Goal: Task Accomplishment & Management: Use online tool/utility

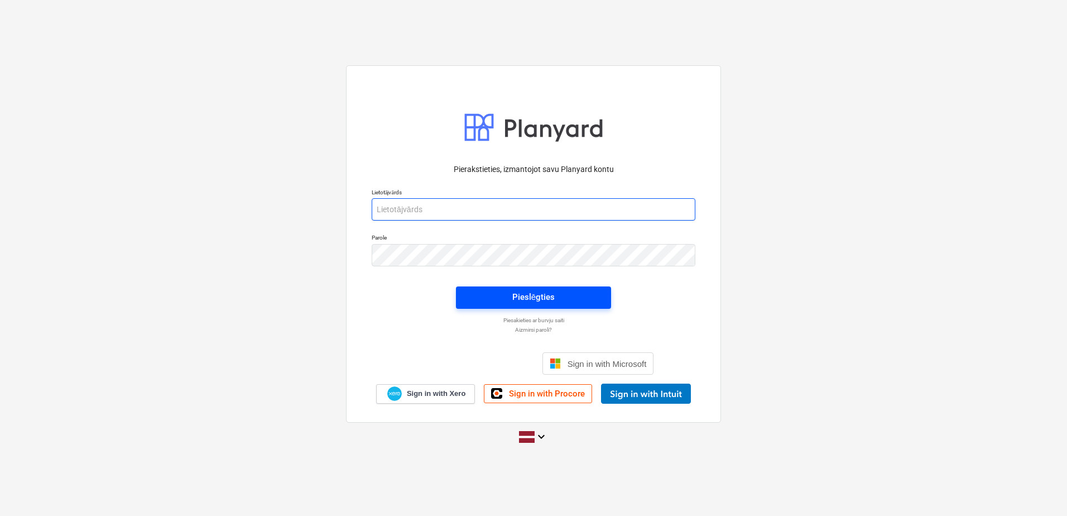
type input "[PERSON_NAME][EMAIL_ADDRESS][DOMAIN_NAME]"
click at [562, 287] on button "Pieslēgties" at bounding box center [533, 297] width 155 height 22
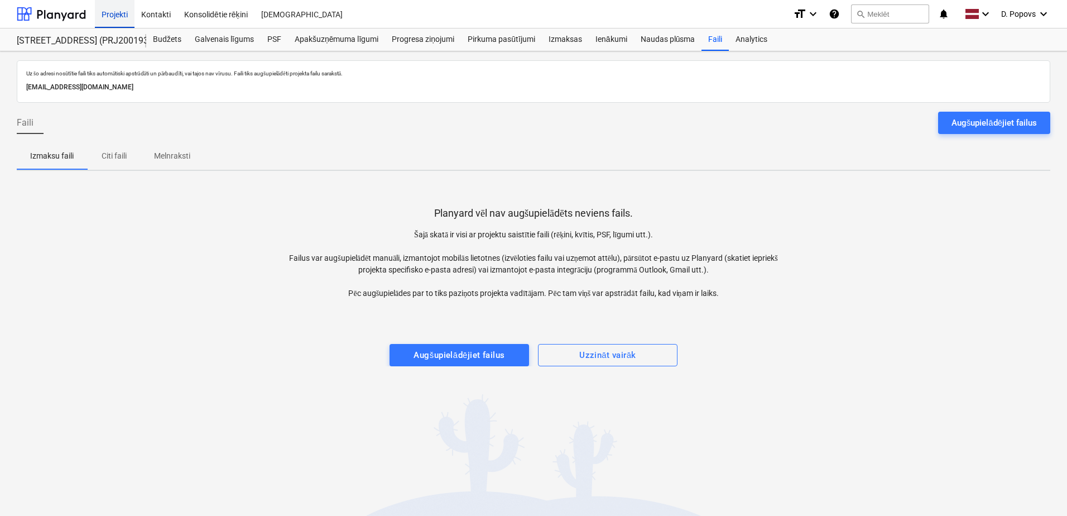
click at [114, 10] on div "Projekti" at bounding box center [115, 13] width 40 height 28
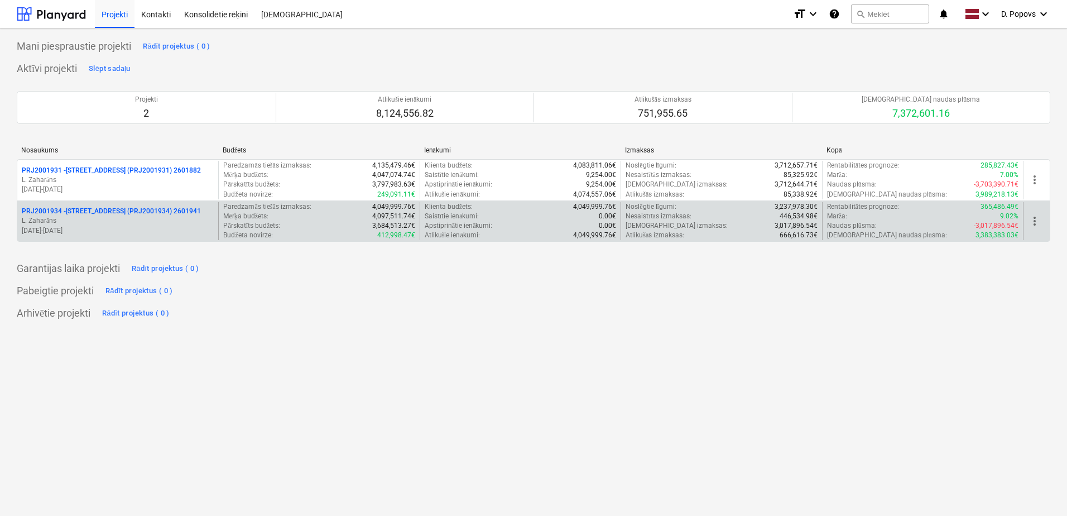
click at [109, 223] on p "L. Zaharāns" at bounding box center [118, 220] width 192 height 9
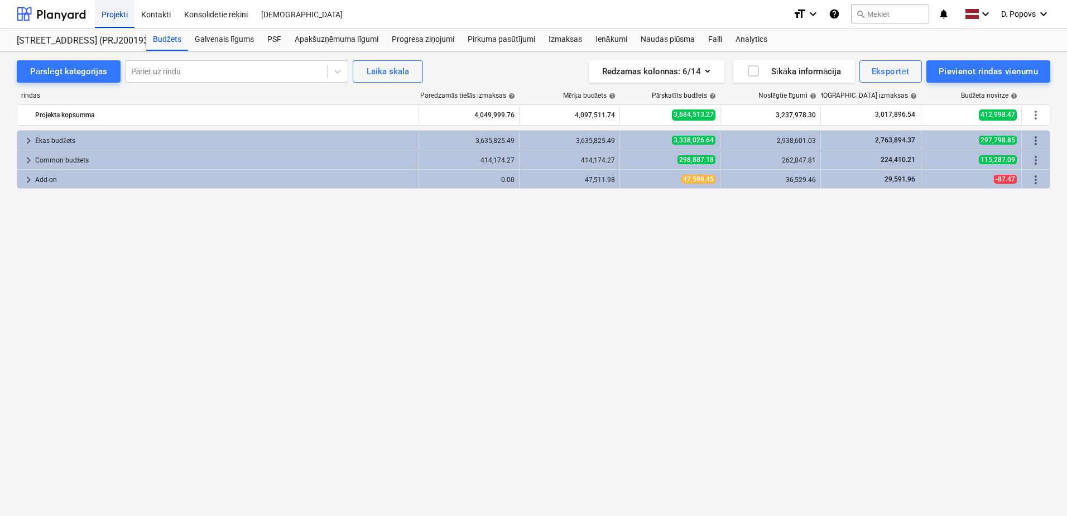
click at [117, 11] on div "Projekti" at bounding box center [115, 13] width 40 height 28
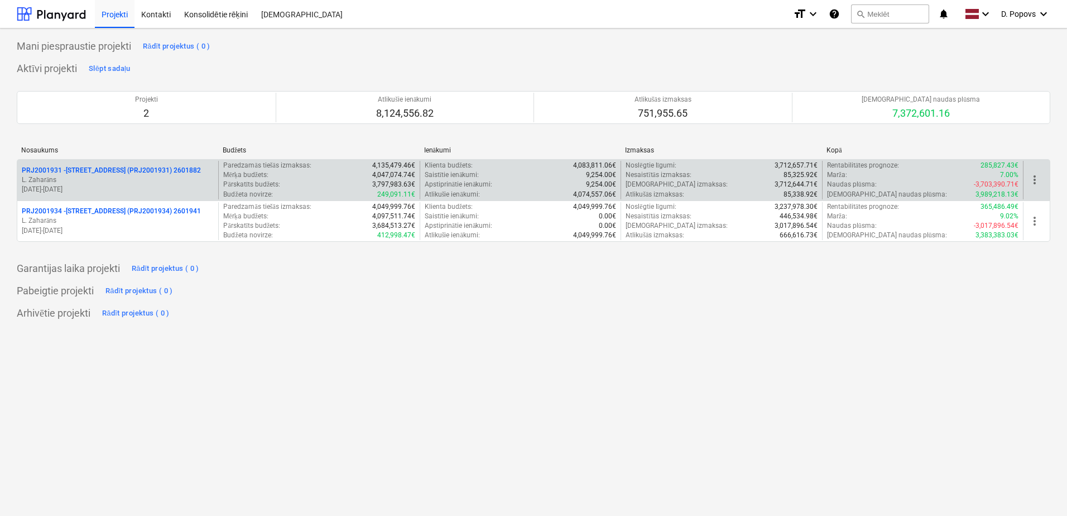
click at [138, 185] on p "[DATE] - [DATE]" at bounding box center [118, 189] width 192 height 9
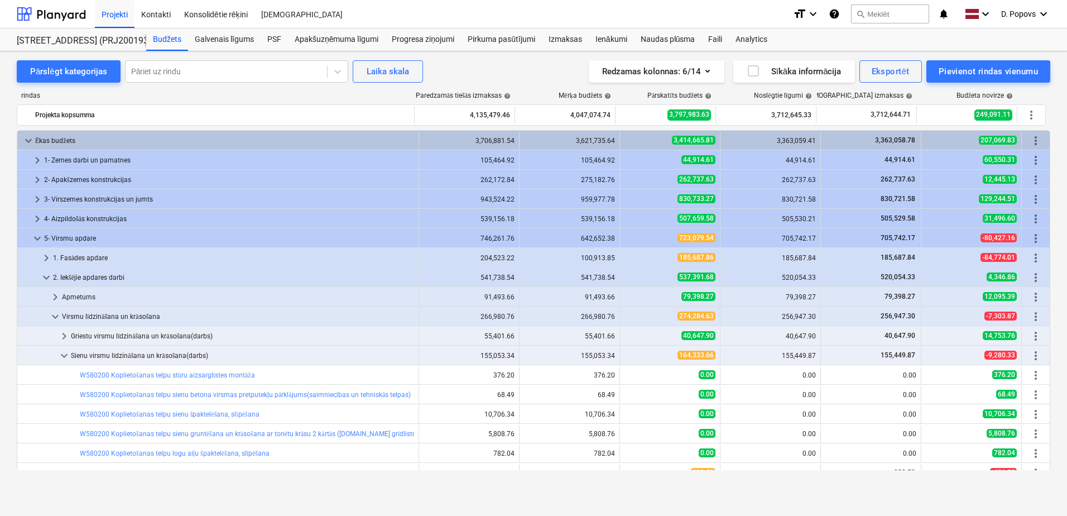
scroll to position [112, 0]
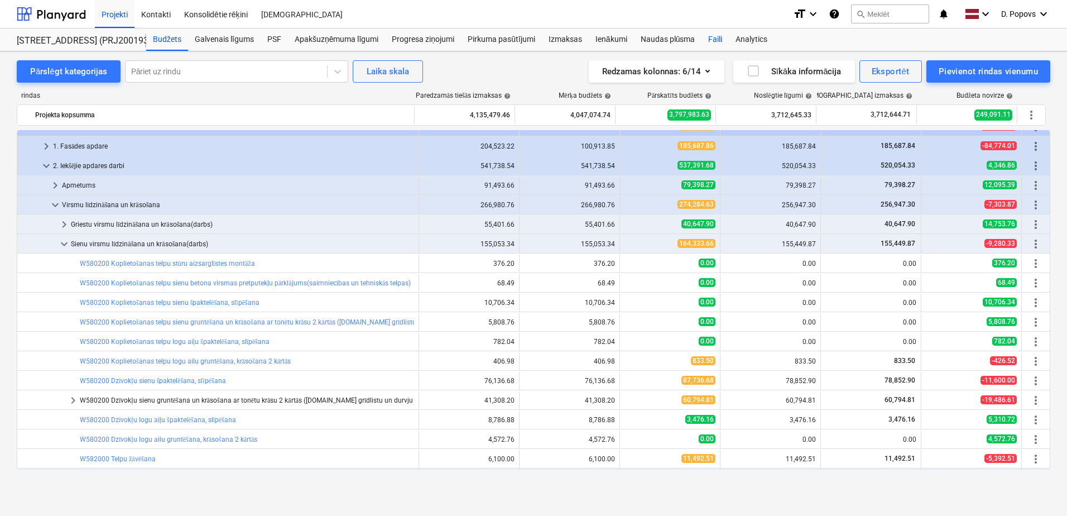
click at [711, 40] on div "Faili" at bounding box center [714, 39] width 27 height 22
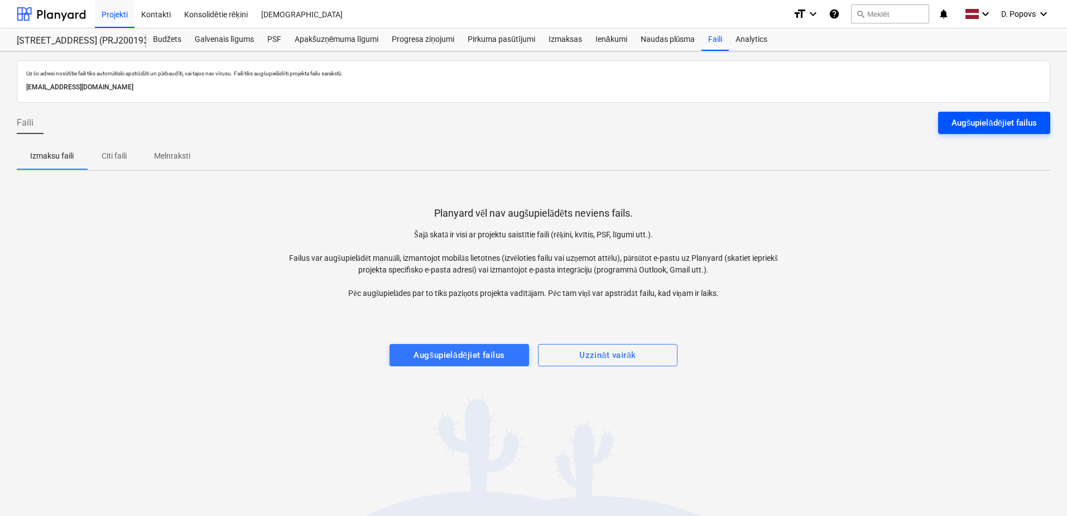
click at [1046, 127] on button "Augšupielādējiet failus" at bounding box center [994, 123] width 112 height 22
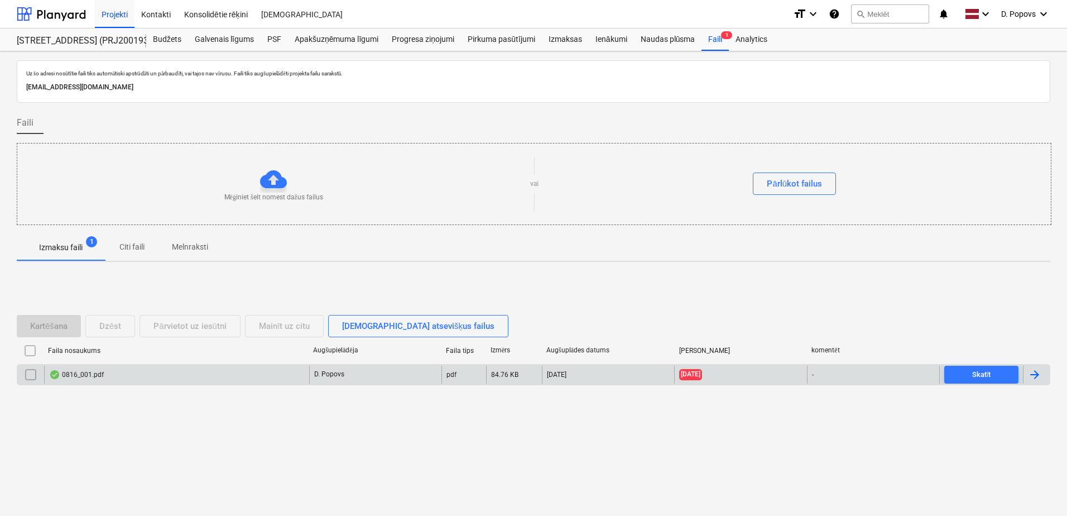
click at [233, 379] on div "0816_001.pdf" at bounding box center [176, 374] width 265 height 18
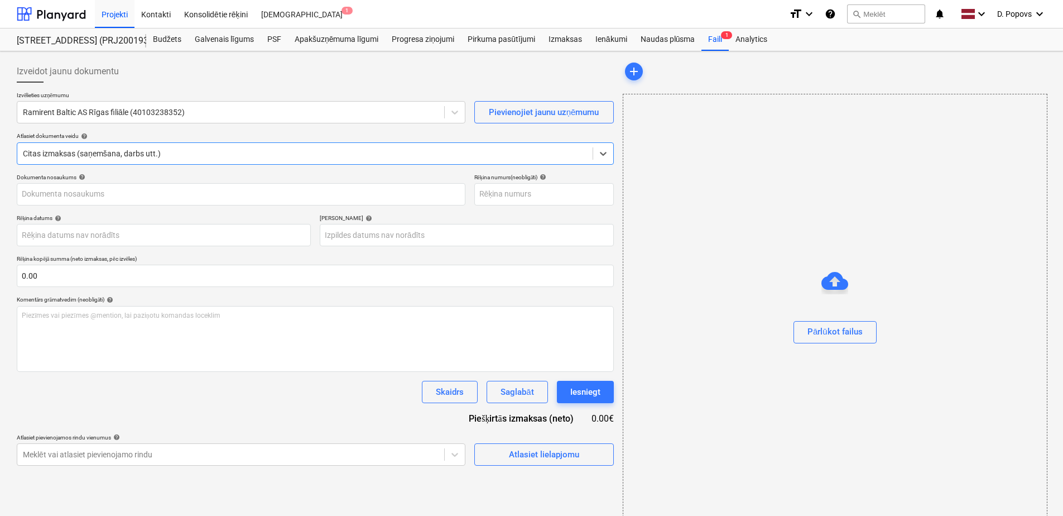
type input "0816_001.pdf"
type input "[DATE]"
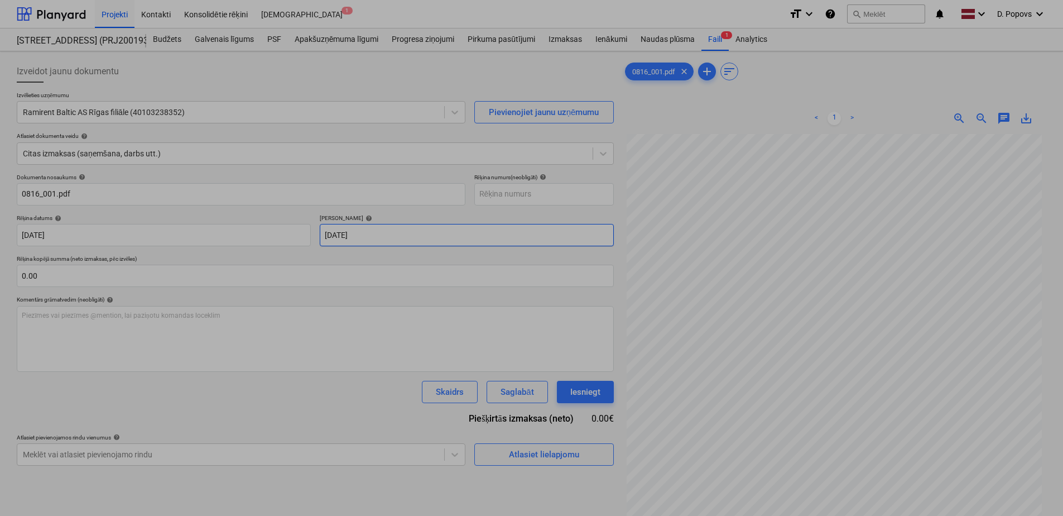
click at [387, 237] on body "Projekti Kontakti Konsolidētie rēķini Iesūtne 1 format_size keyboard_arrow_down…" at bounding box center [531, 258] width 1063 height 516
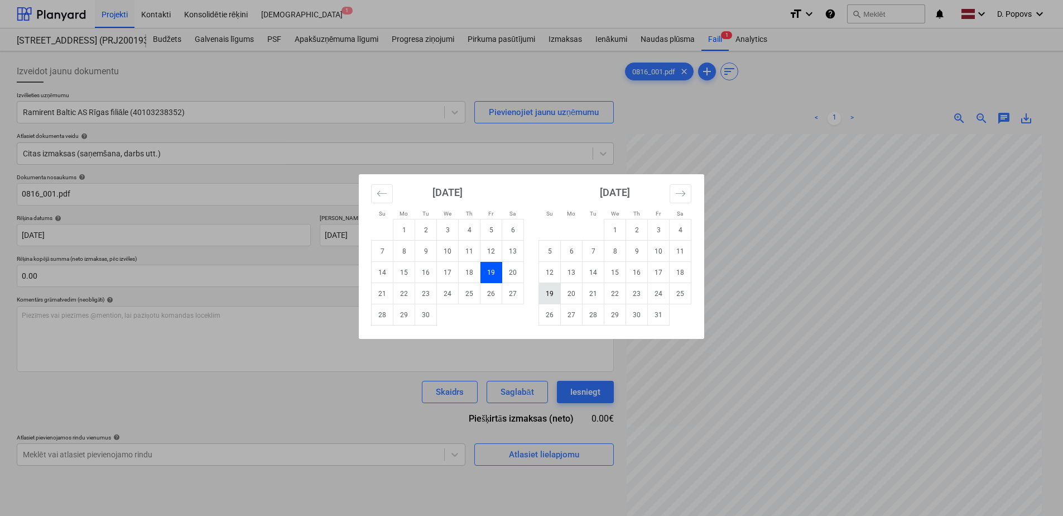
click at [545, 292] on td "19" at bounding box center [550, 293] width 22 height 21
type input "[DATE]"
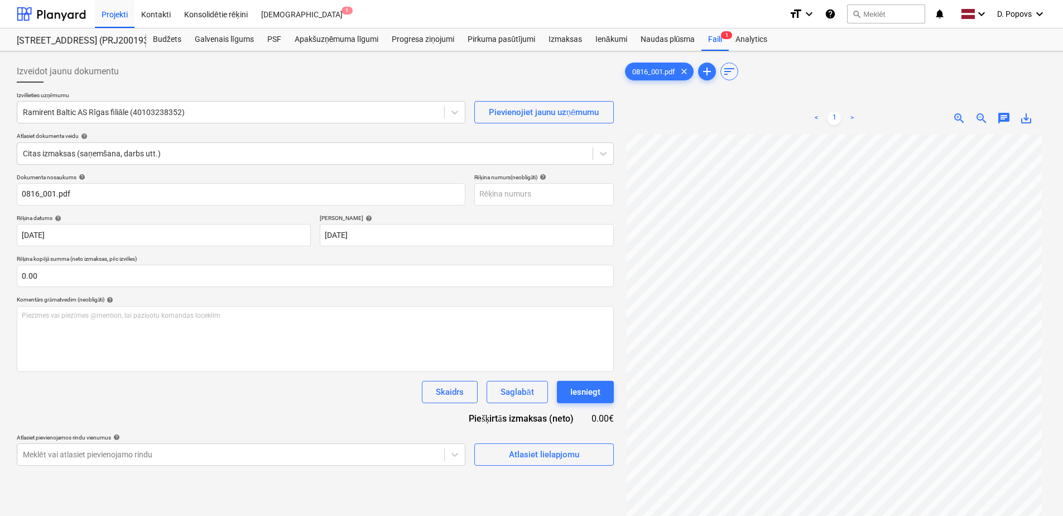
click at [315, 388] on div "Skaidrs Saglabāt Iesniegt" at bounding box center [315, 392] width 597 height 22
click at [541, 460] on div "Atlasiet lielapjomu" at bounding box center [544, 454] width 70 height 15
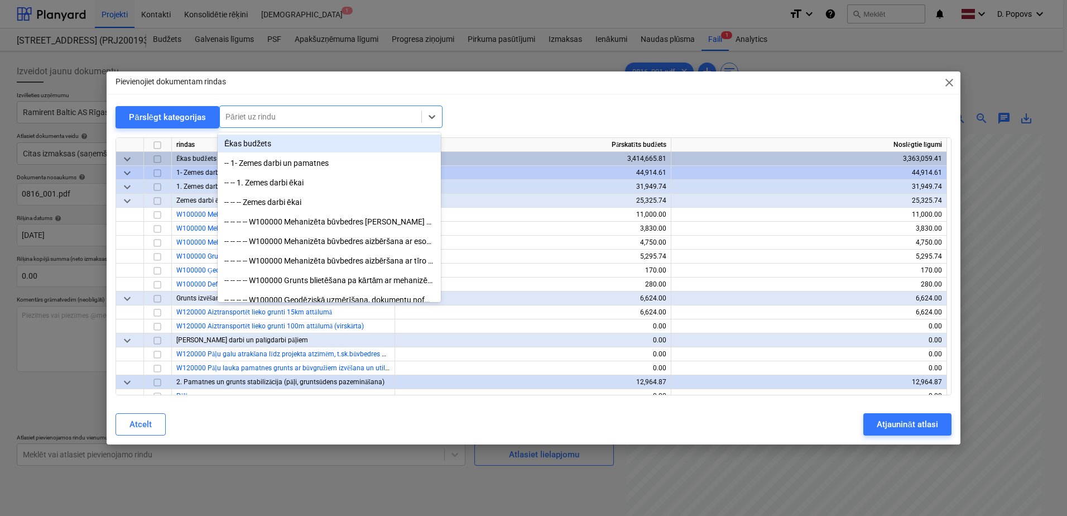
click at [283, 116] on div at bounding box center [320, 116] width 190 height 11
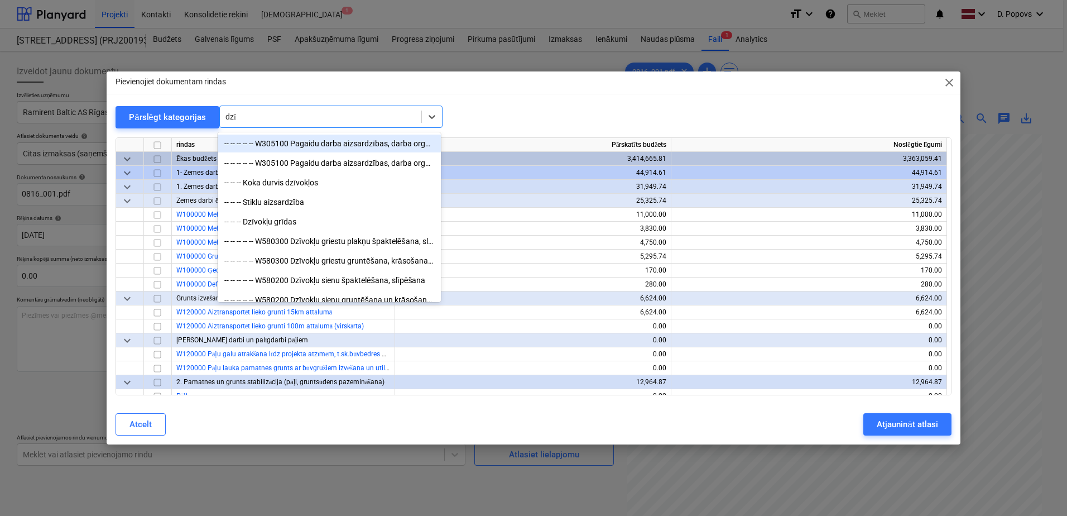
type input "dzīv"
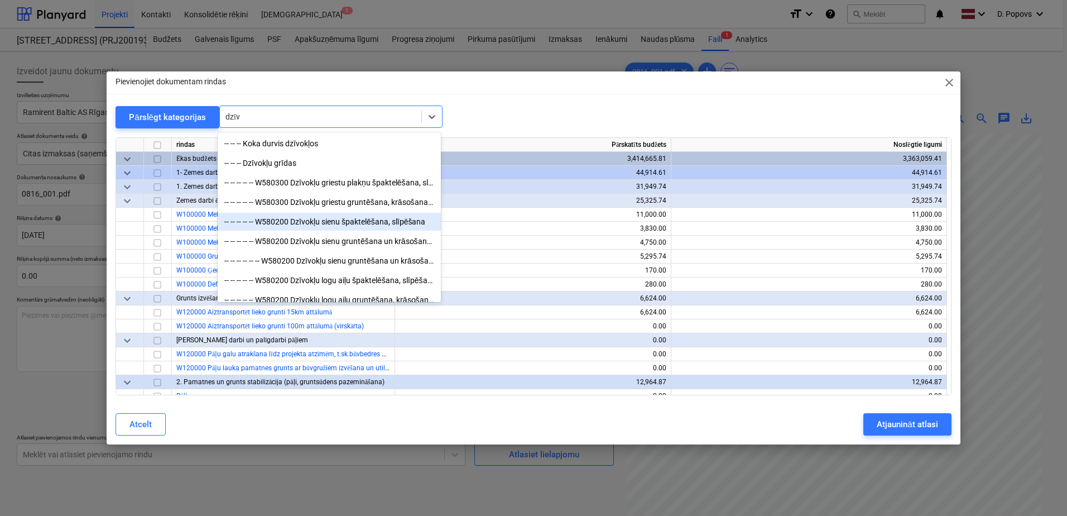
click at [401, 213] on div "-- -- -- -- -- W580200 Dzīvokļu sienu špaktelēšana, slīpēšana" at bounding box center [329, 222] width 223 height 18
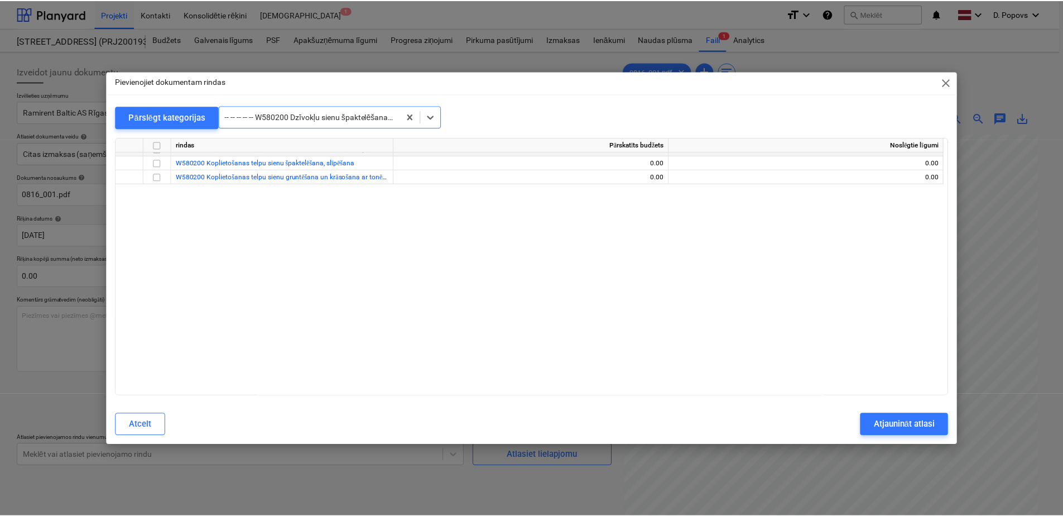
scroll to position [5998, 0]
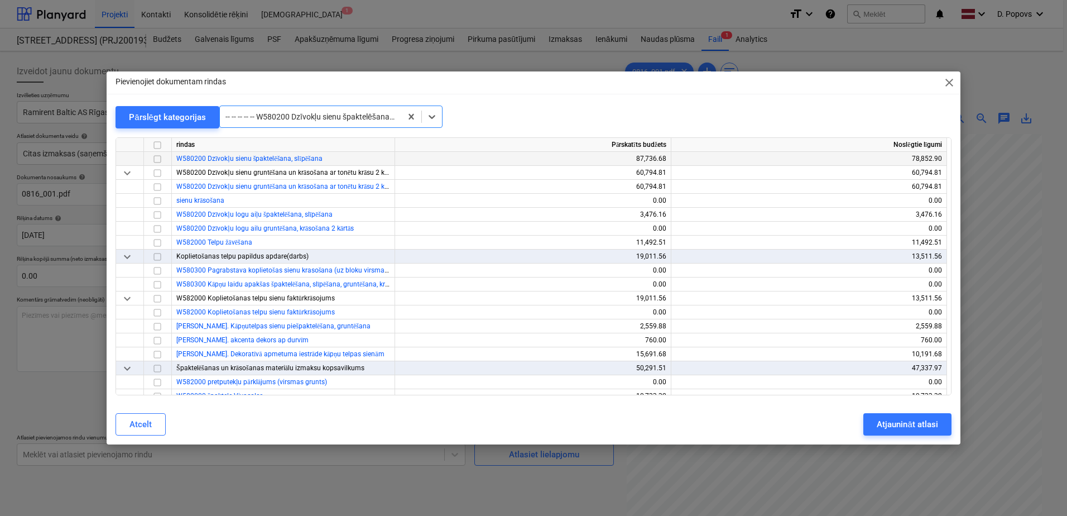
click at [161, 157] on input "checkbox" at bounding box center [157, 158] width 13 height 13
click at [879, 428] on div "Atjaunināt atlasi" at bounding box center [907, 424] width 61 height 15
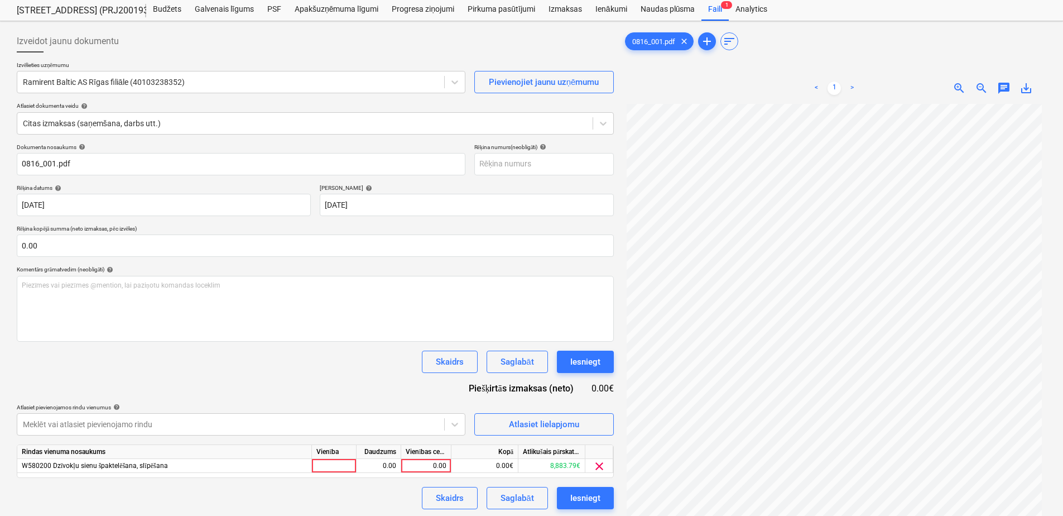
scroll to position [112, 0]
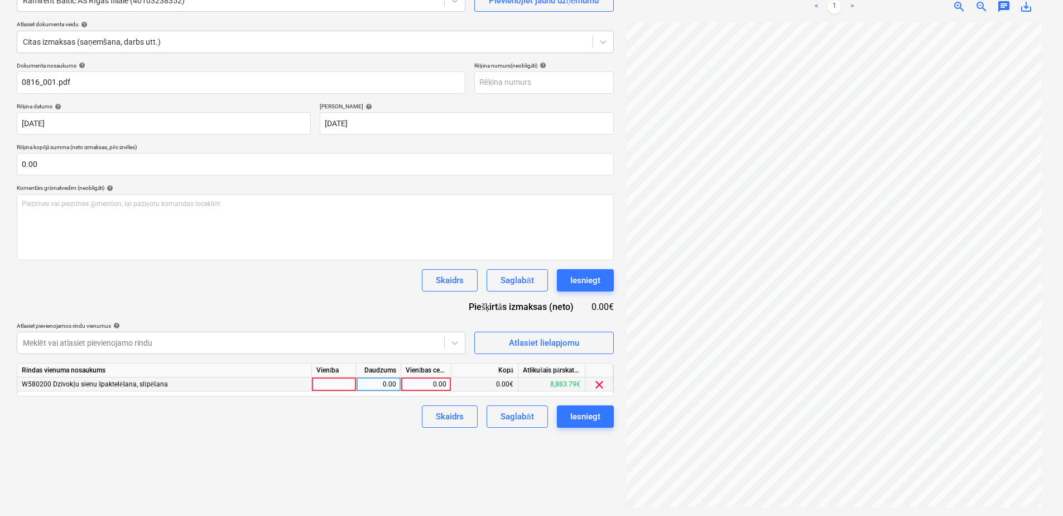
click at [426, 381] on div "0.00" at bounding box center [426, 384] width 41 height 14
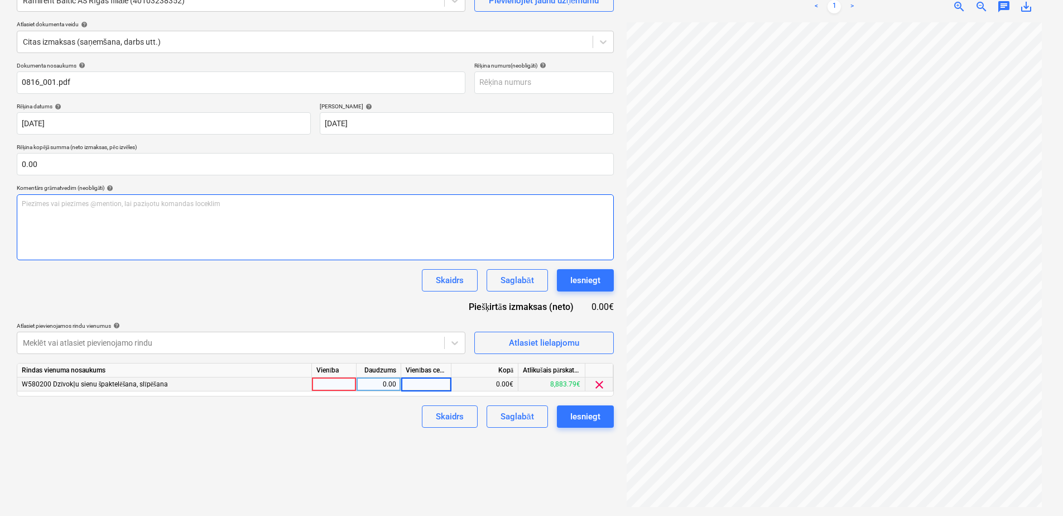
scroll to position [49, 0]
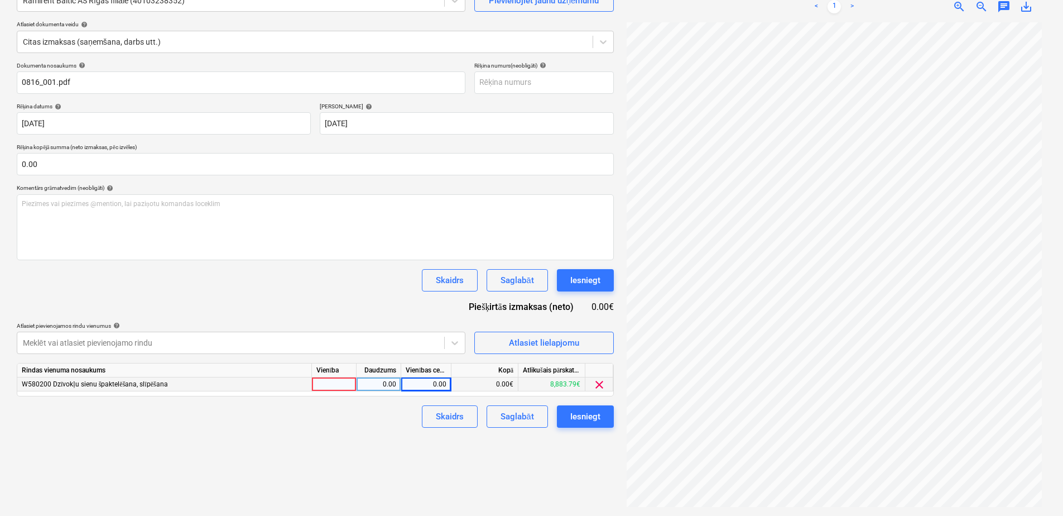
click at [432, 386] on div "0.00" at bounding box center [426, 384] width 41 height 14
type input "134.3"
click at [339, 439] on div "Izveidot jaunu dokumentu Izvēlieties uzņēmumu Ramirent Baltic AS Rīgas filiāle …" at bounding box center [315, 227] width 606 height 567
click at [498, 417] on button "Saglabāt" at bounding box center [517, 416] width 61 height 22
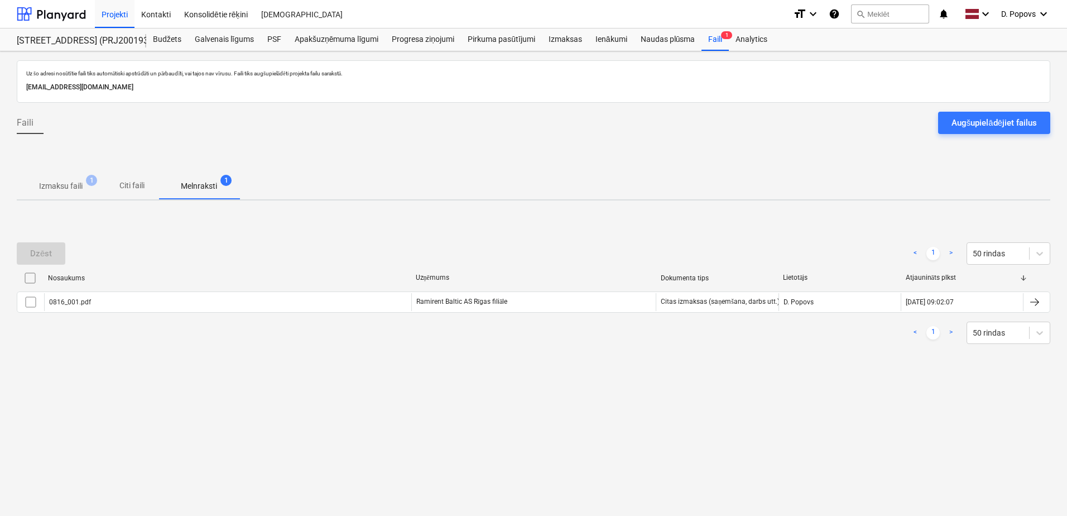
click at [66, 186] on p "Izmaksu faili" at bounding box center [61, 186] width 44 height 12
